Goal: Transaction & Acquisition: Purchase product/service

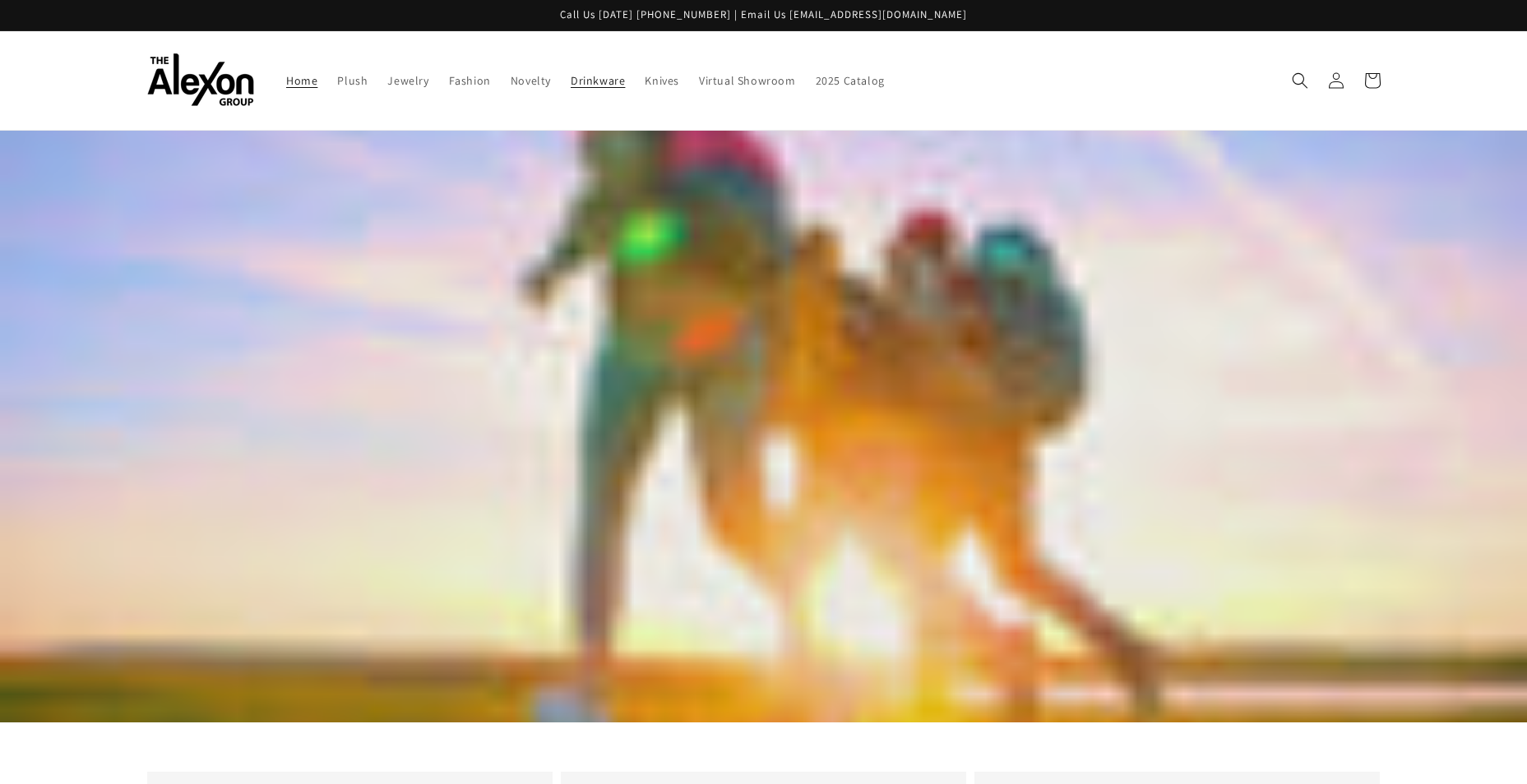
click at [603, 84] on span "Drinkware" at bounding box center [598, 80] width 54 height 15
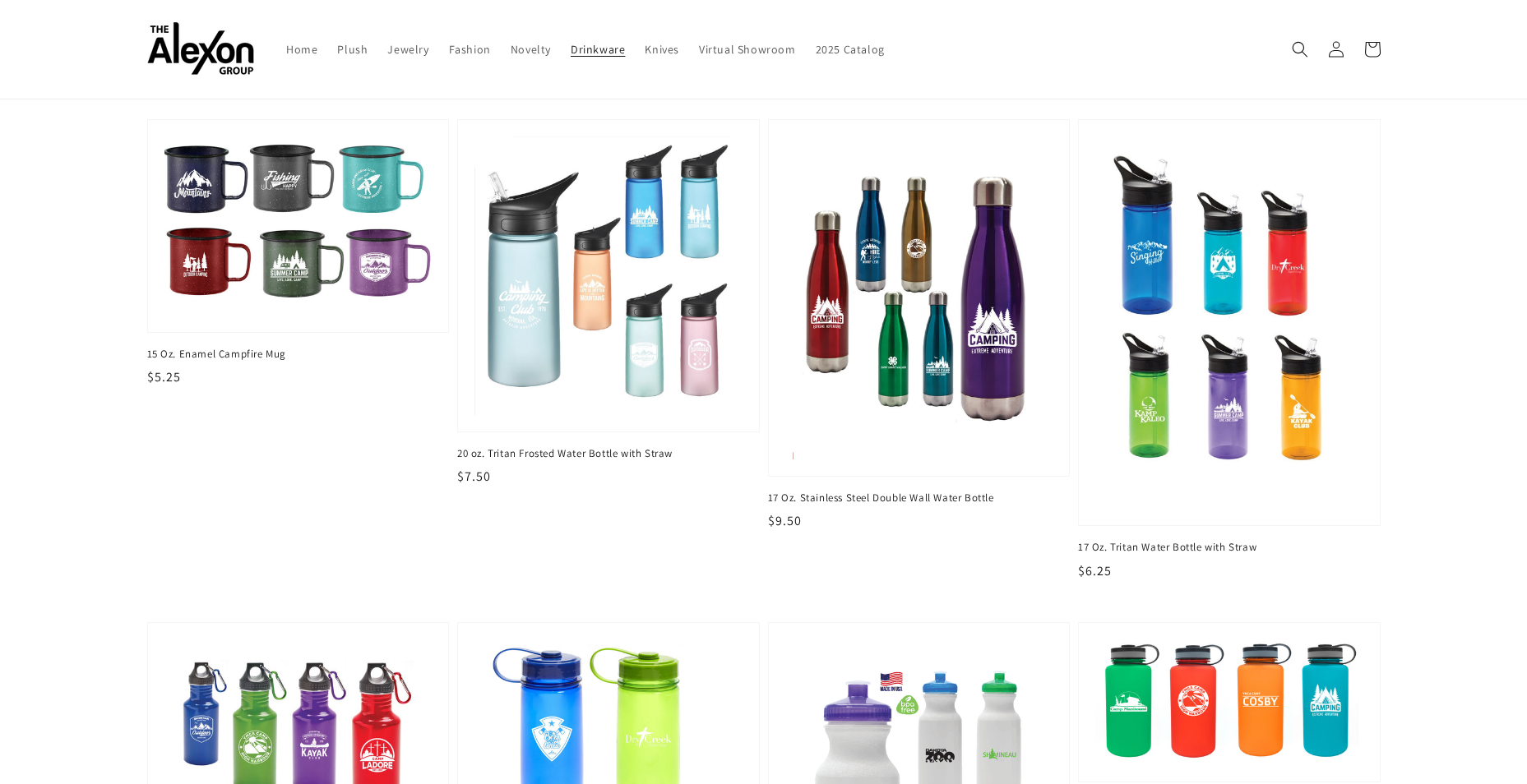
scroll to position [82, 0]
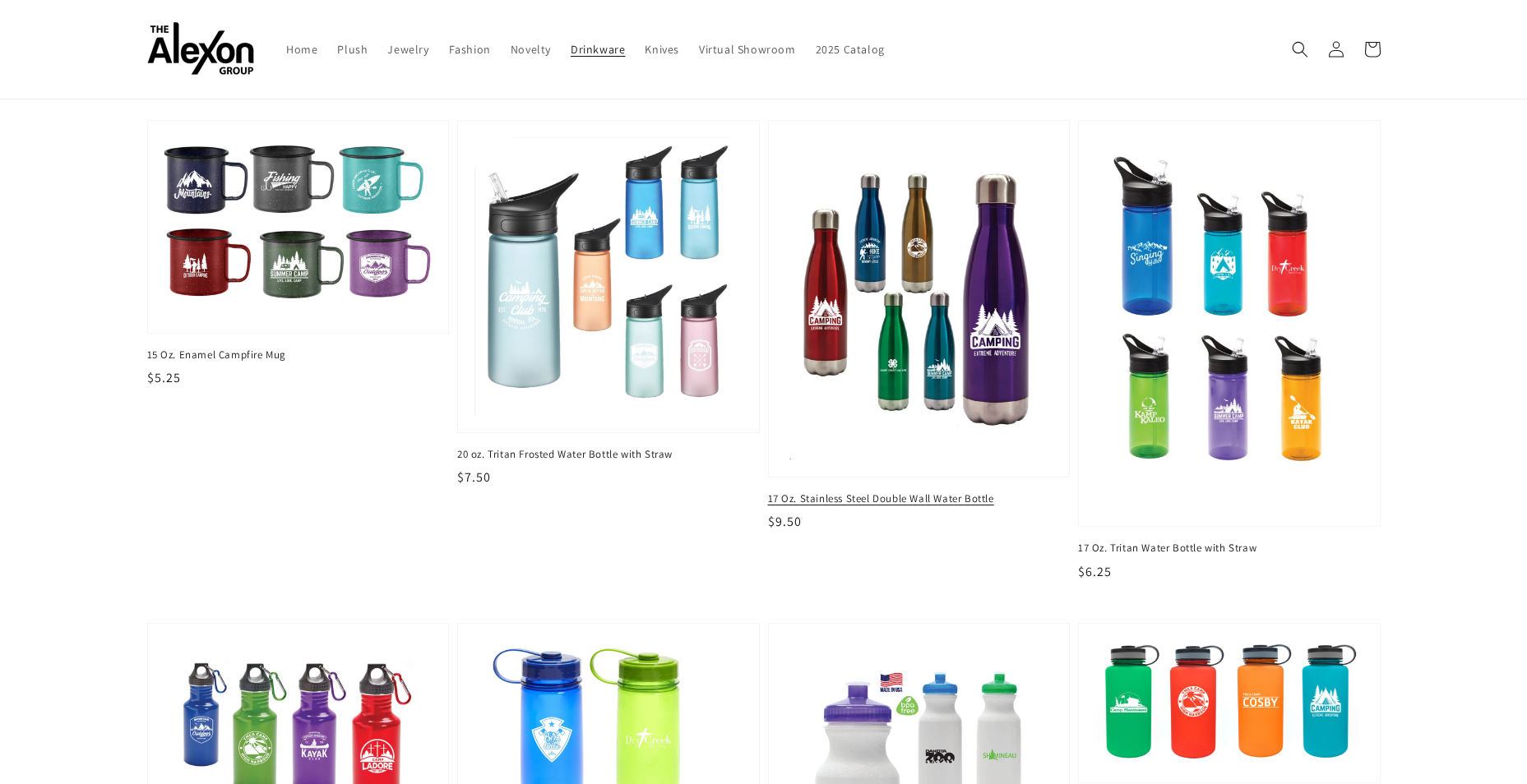
click at [998, 323] on img at bounding box center [919, 298] width 275 height 333
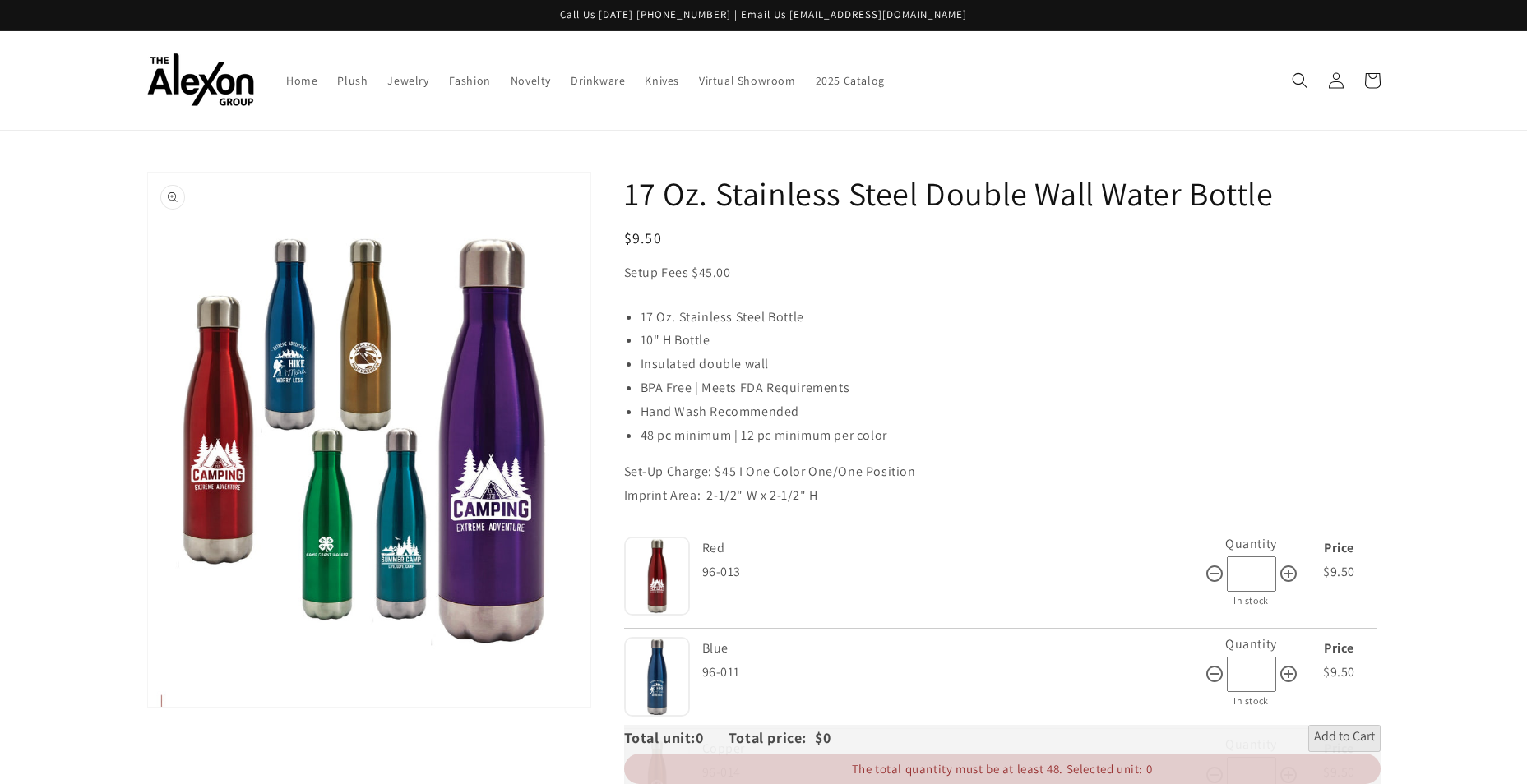
click at [291, 374] on button "Open media 1 in gallery view" at bounding box center [369, 440] width 443 height 535
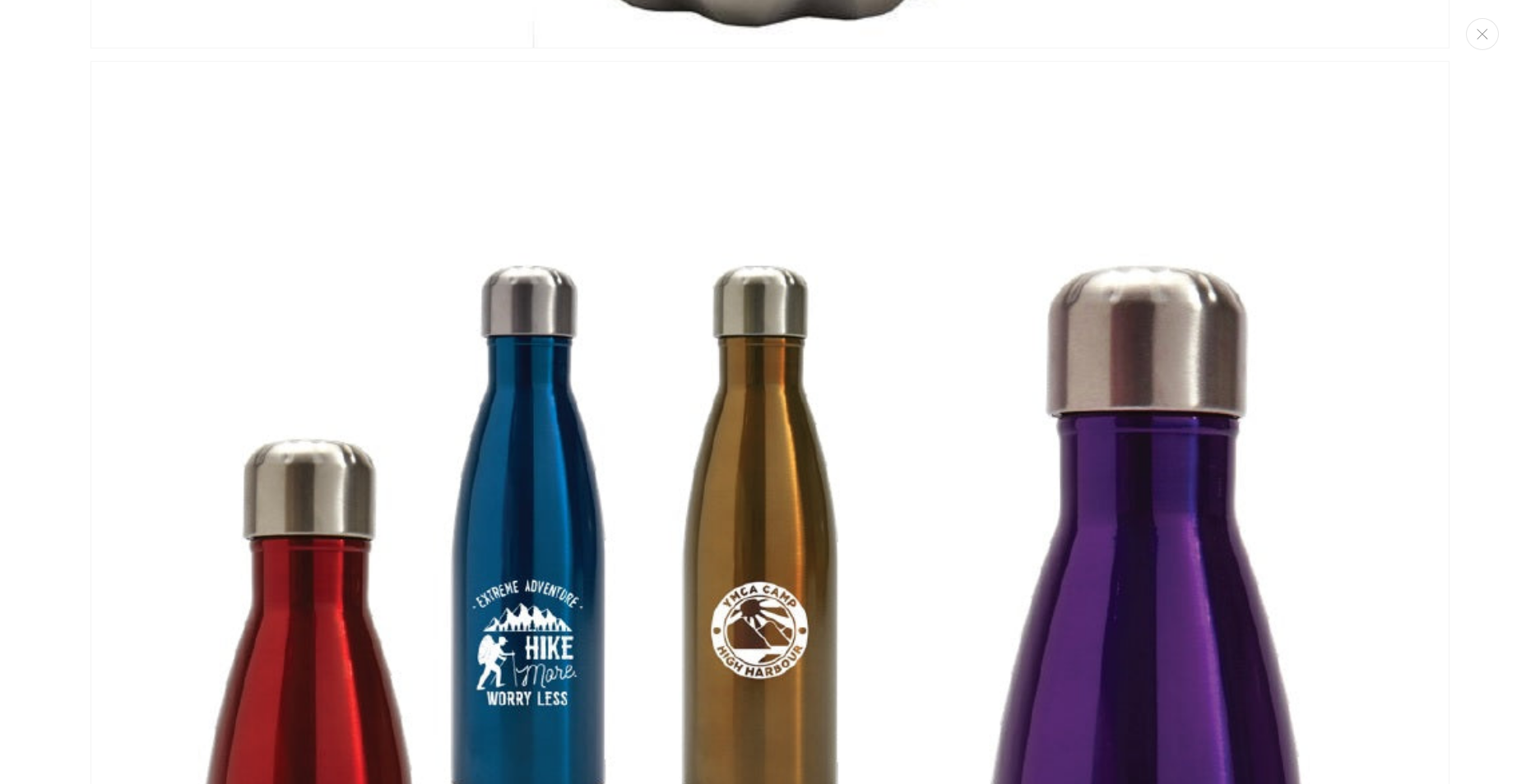
scroll to position [1585, 0]
